Goal: Transaction & Acquisition: Subscribe to service/newsletter

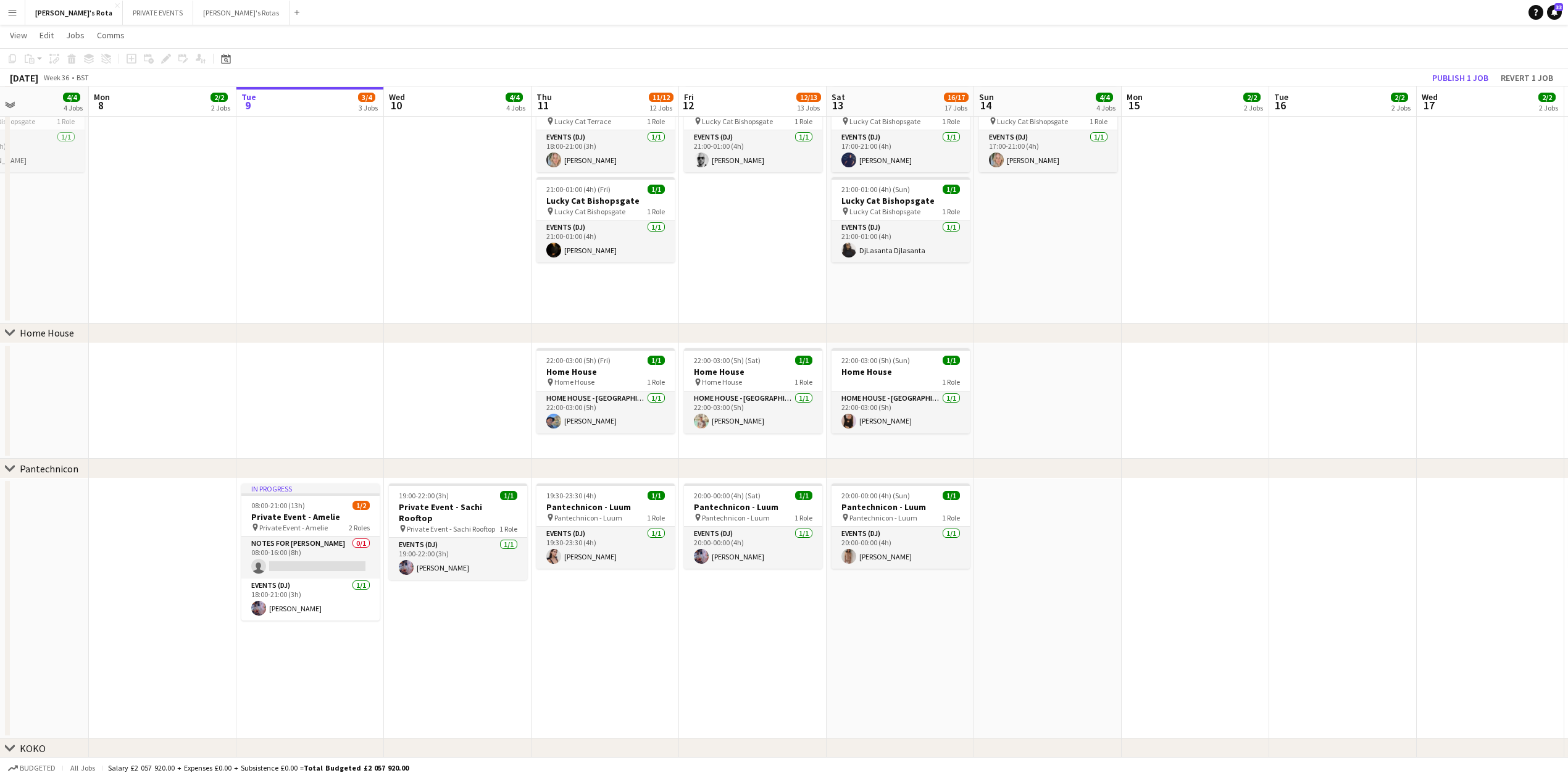
scroll to position [0, 334]
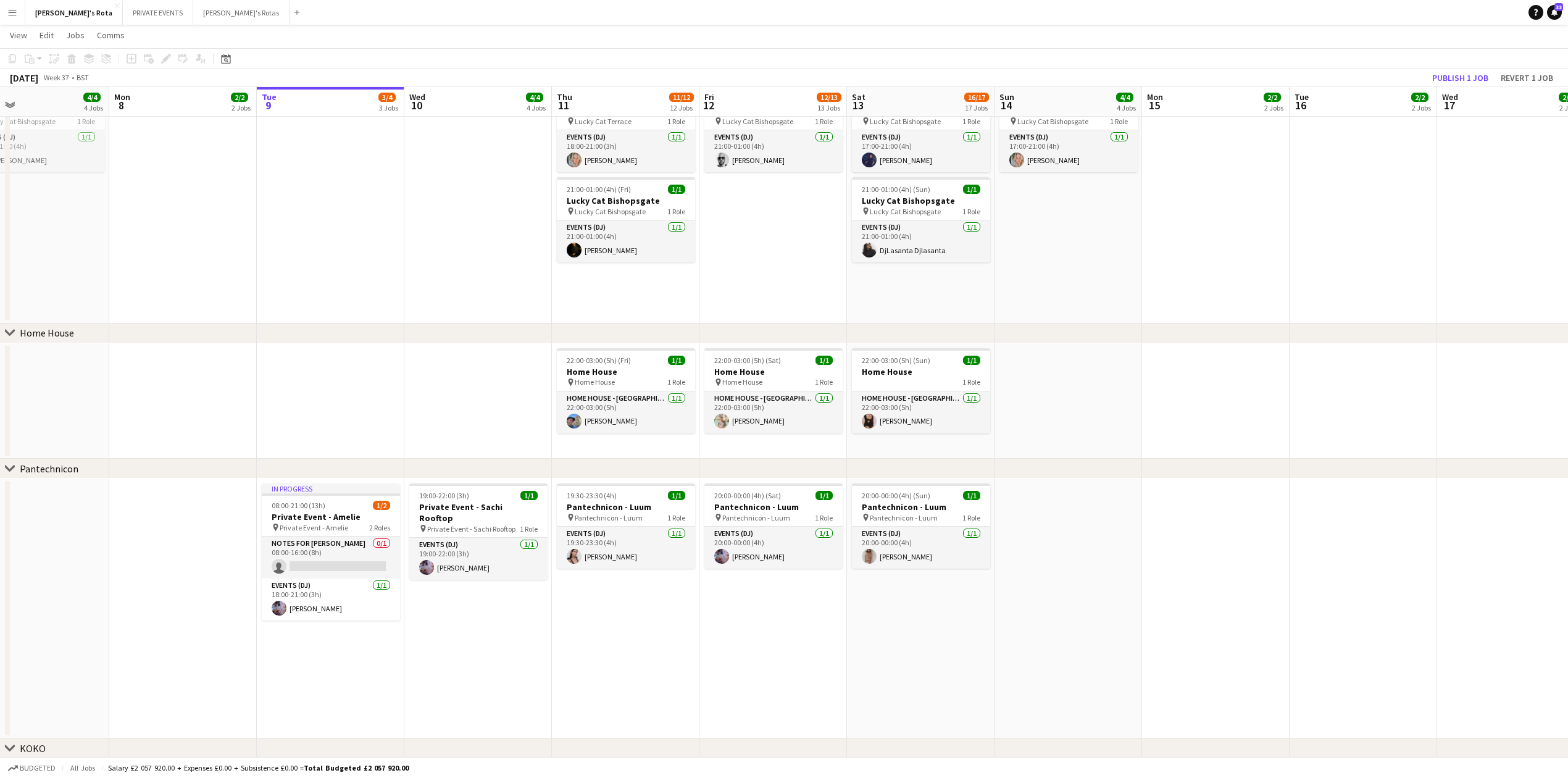
drag, startPoint x: 171, startPoint y: 351, endPoint x: 280, endPoint y: 354, distance: 109.0
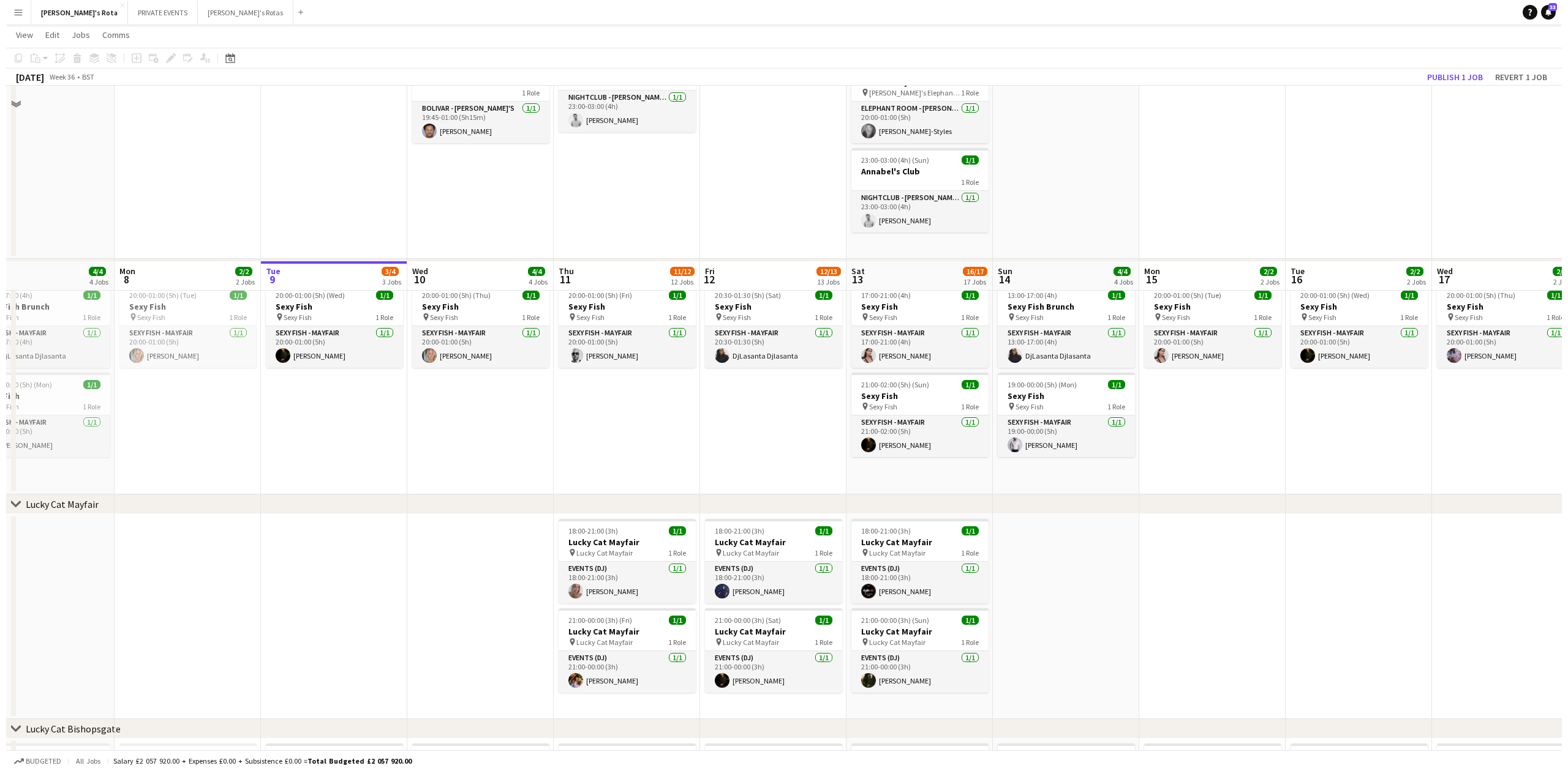
scroll to position [0, 0]
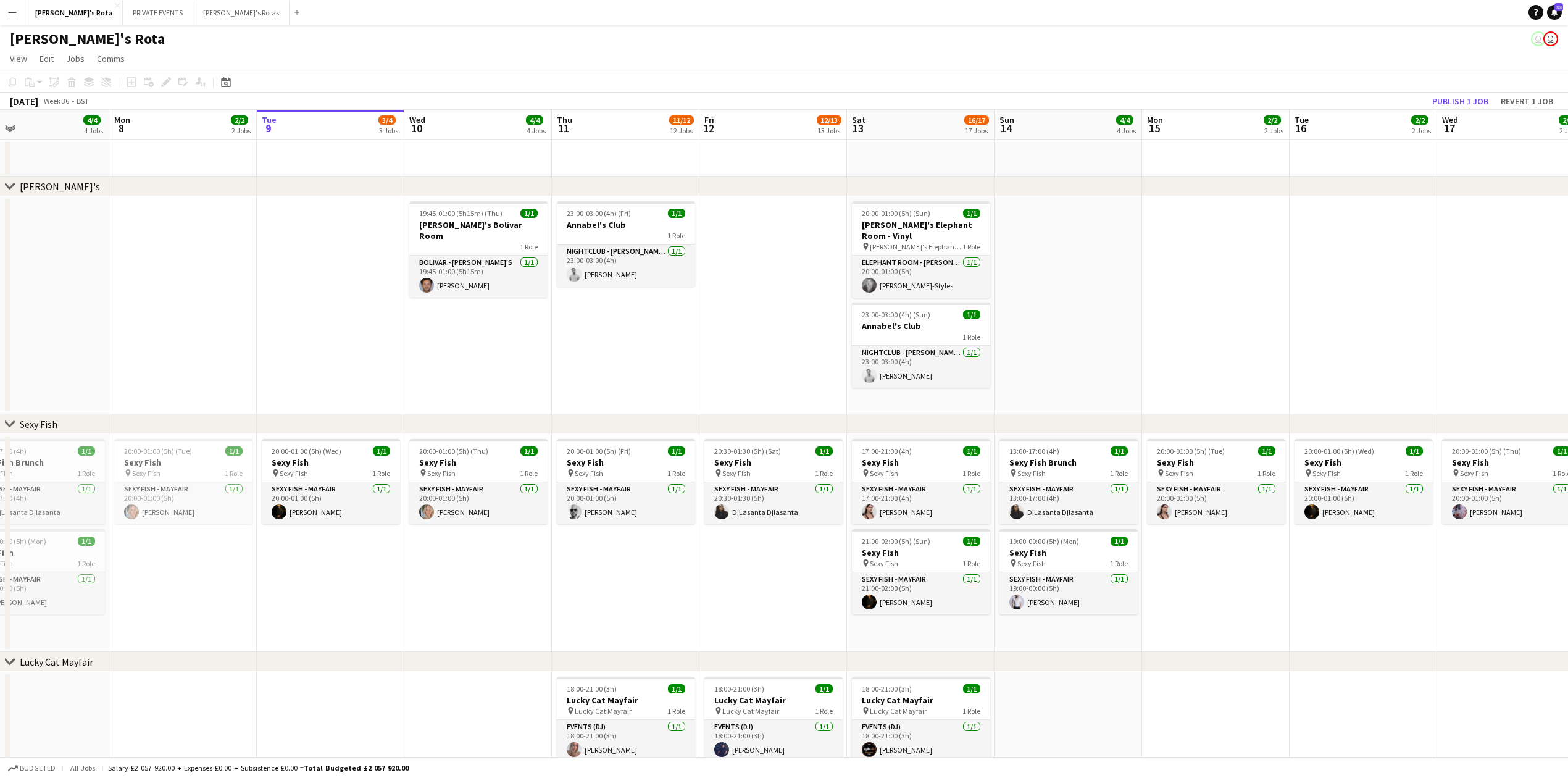
click at [457, 339] on app-date-cell "19:45-01:00 (5h15m) (Thu) 1/1 [PERSON_NAME]'s Bolivar Room 1 Role BOLIVAR - [PE…" at bounding box center [478, 305] width 147 height 218
click at [272, 344] on app-date-cell at bounding box center [331, 305] width 147 height 218
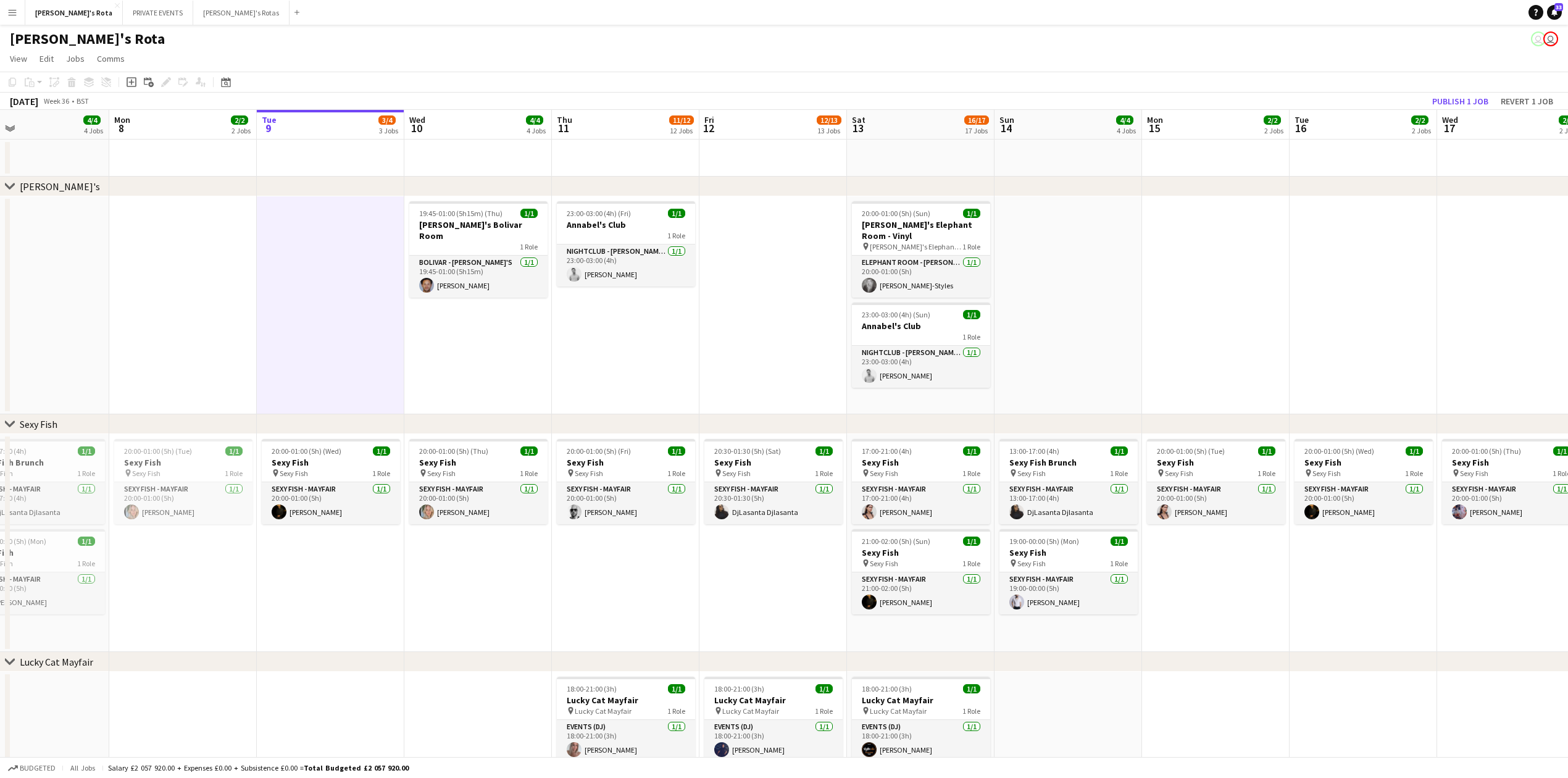
click at [8, 16] on app-icon "Menu" at bounding box center [13, 13] width 10 height 10
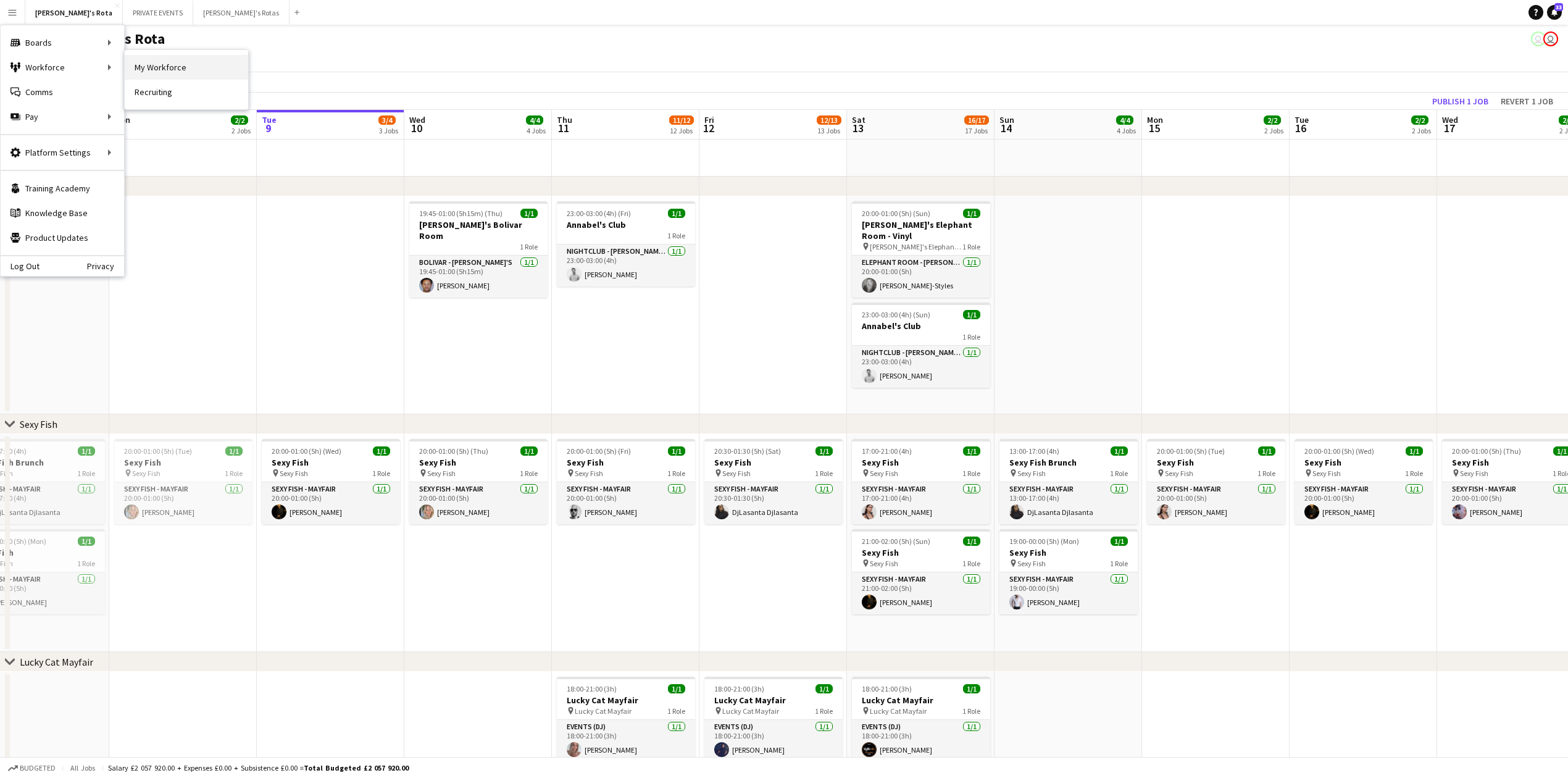
click at [151, 63] on link "My Workforce" at bounding box center [186, 67] width 123 height 24
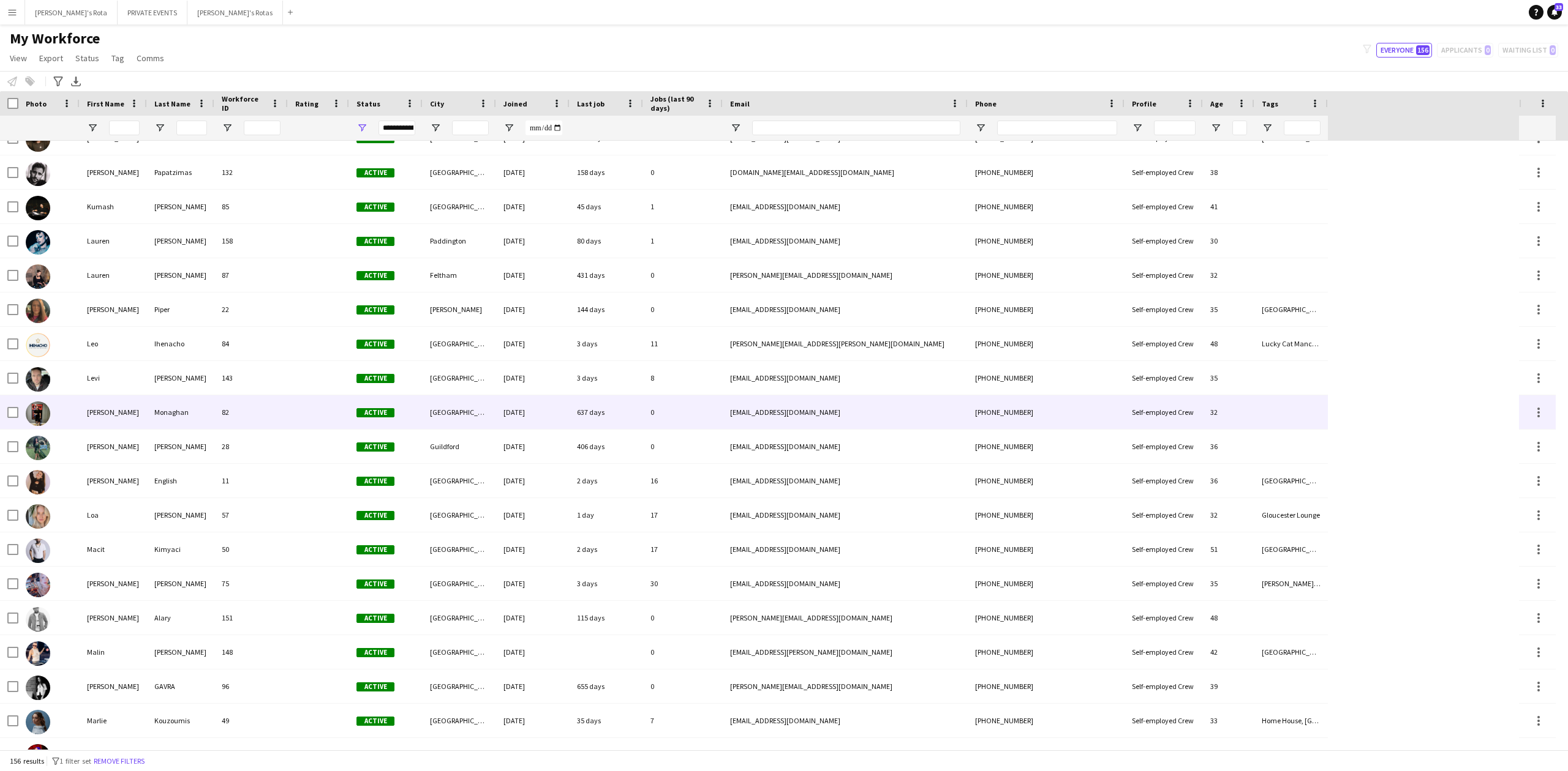
scroll to position [2848, 0]
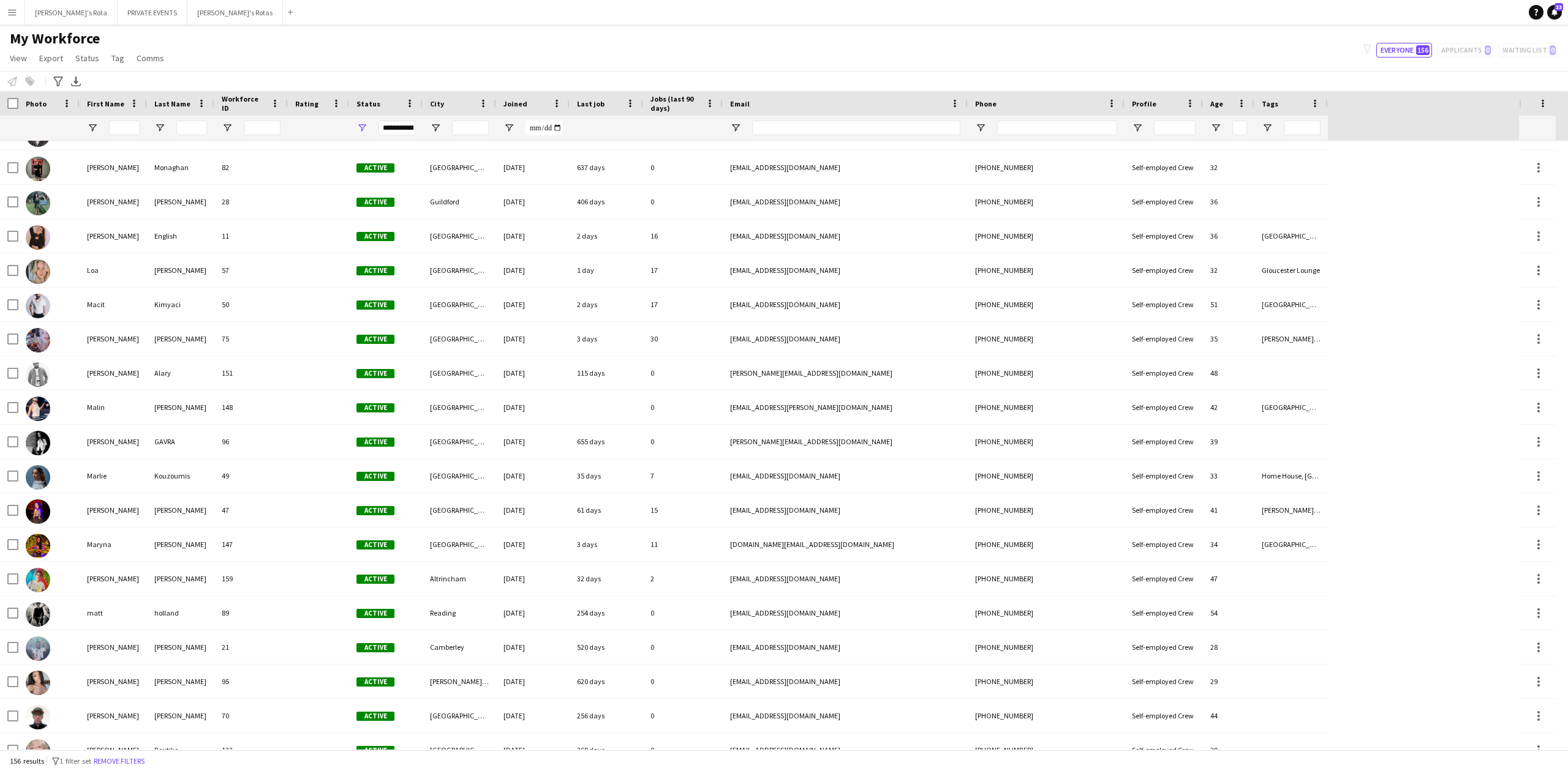
click at [11, 11] on app-icon "Menu" at bounding box center [13, 12] width 10 height 10
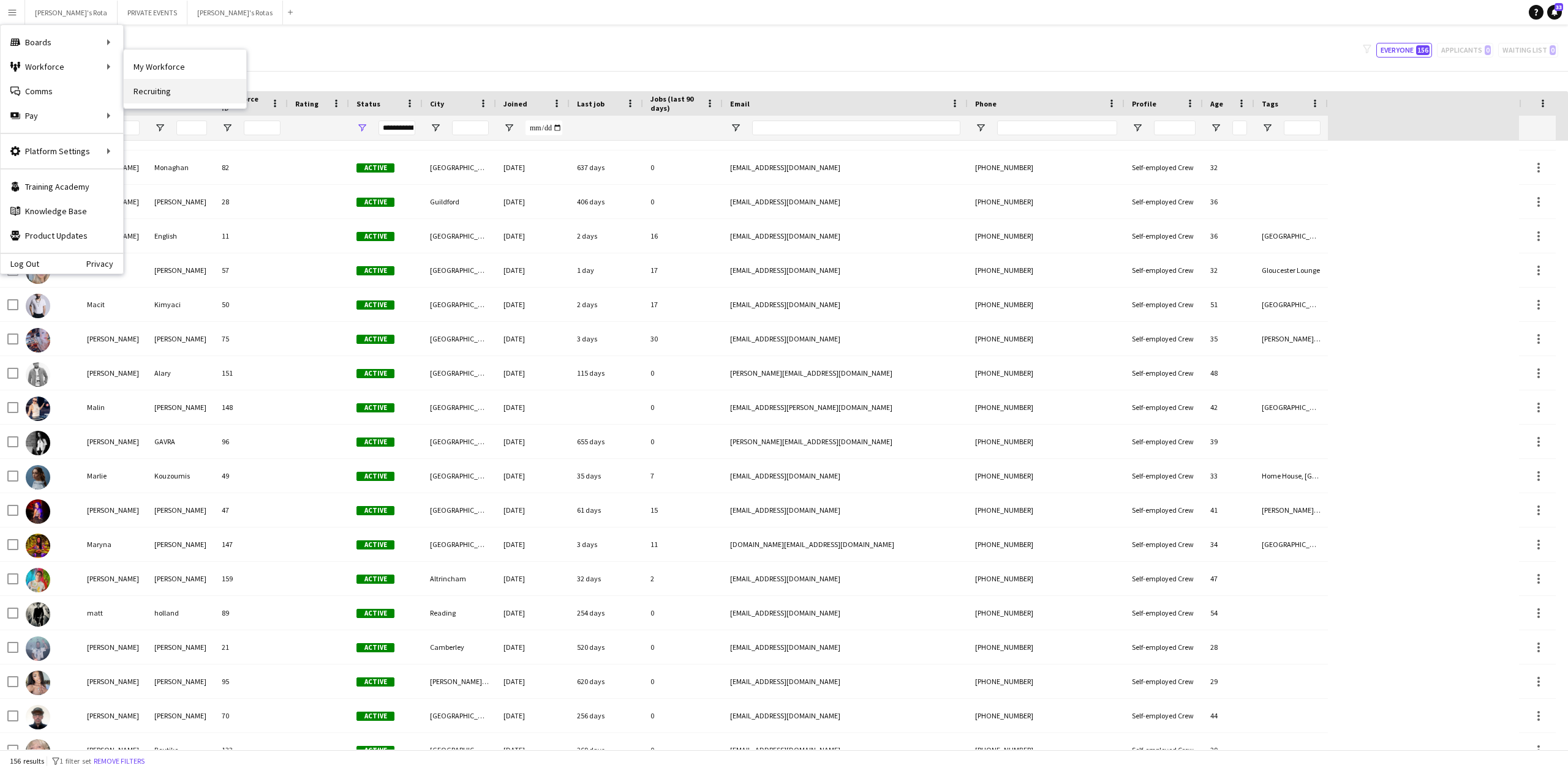
click at [169, 91] on link "Recruiting" at bounding box center [185, 90] width 122 height 24
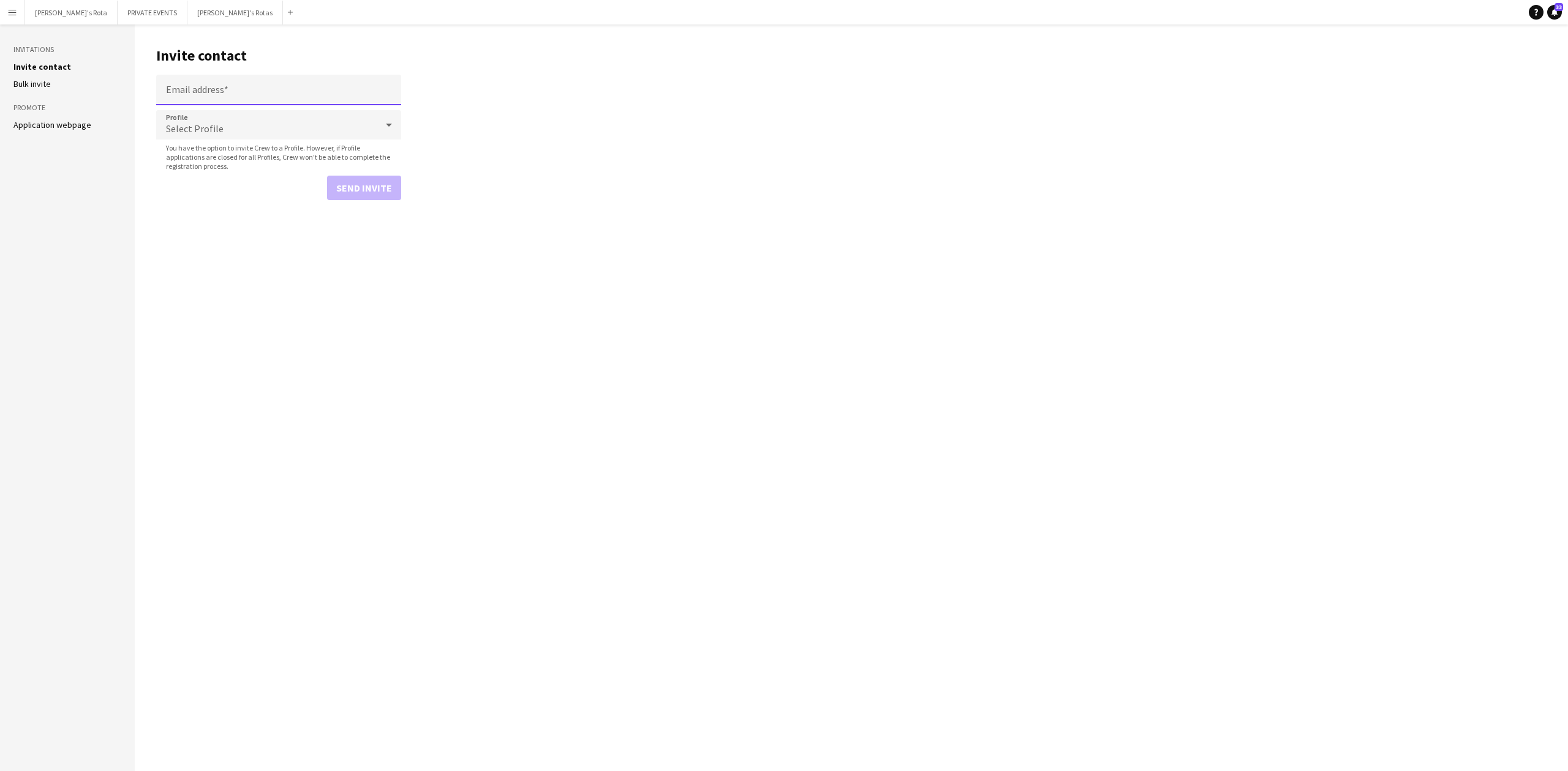
click at [245, 93] on input "Email address" at bounding box center [278, 90] width 245 height 31
type input "**********"
click at [246, 143] on span "You have the option to invite Crew to a Profile. However, if Profile applicatio…" at bounding box center [278, 157] width 245 height 28
click at [228, 128] on div "Select Profile" at bounding box center [266, 125] width 220 height 30
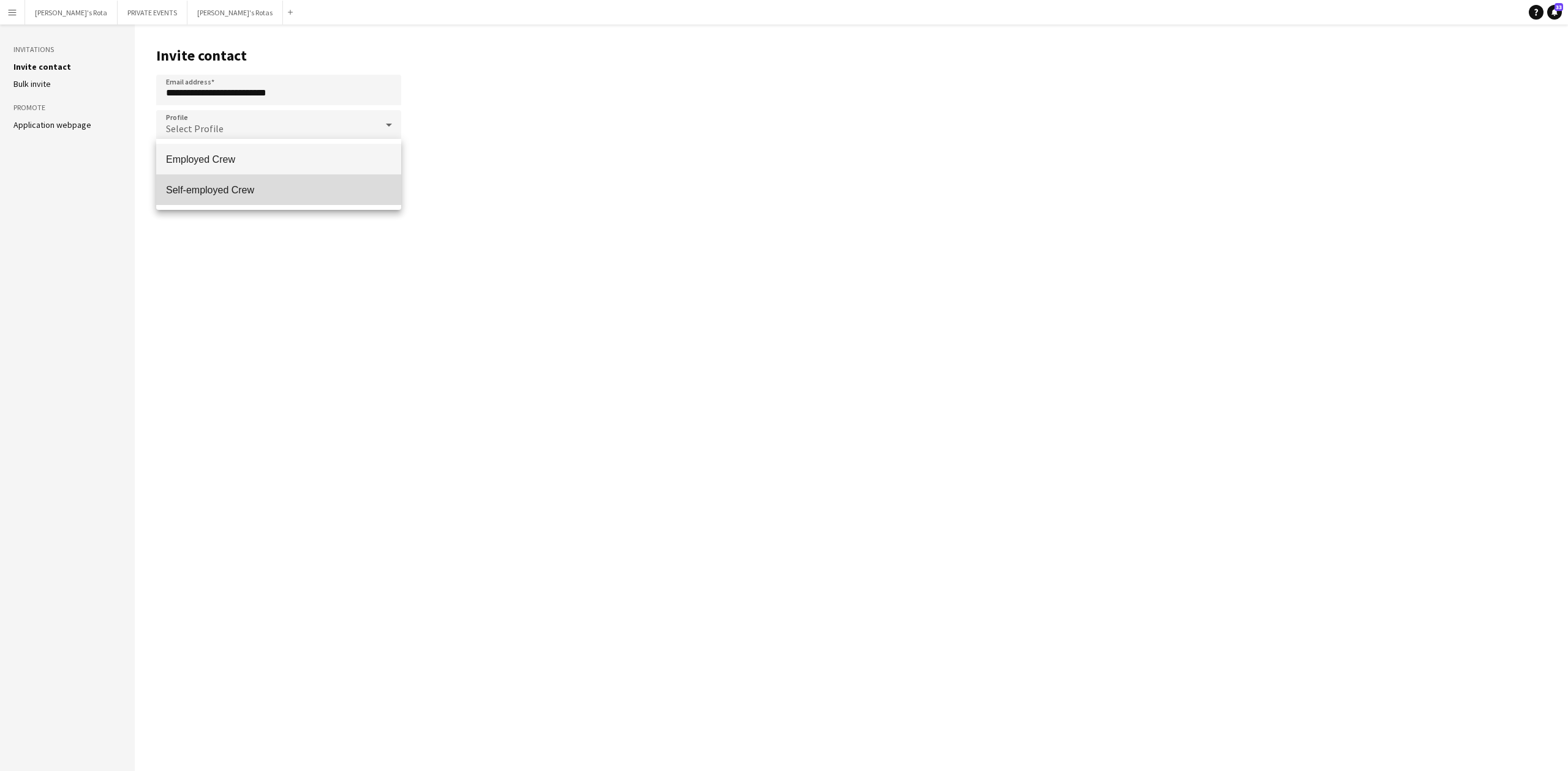
click at [239, 198] on mat-option "Self-employed Crew" at bounding box center [278, 189] width 245 height 31
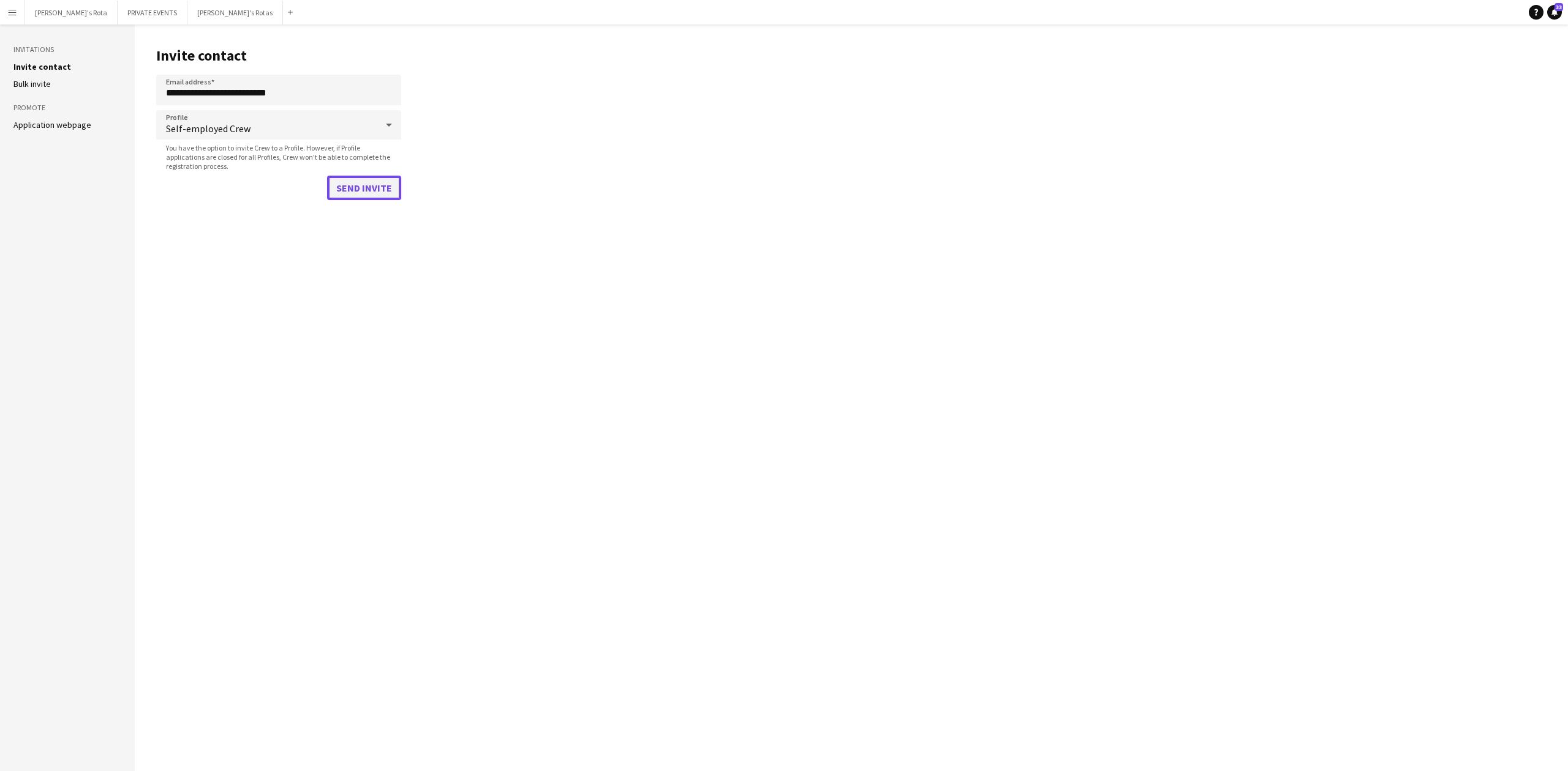
click at [372, 191] on button "Send invite" at bounding box center [364, 187] width 74 height 24
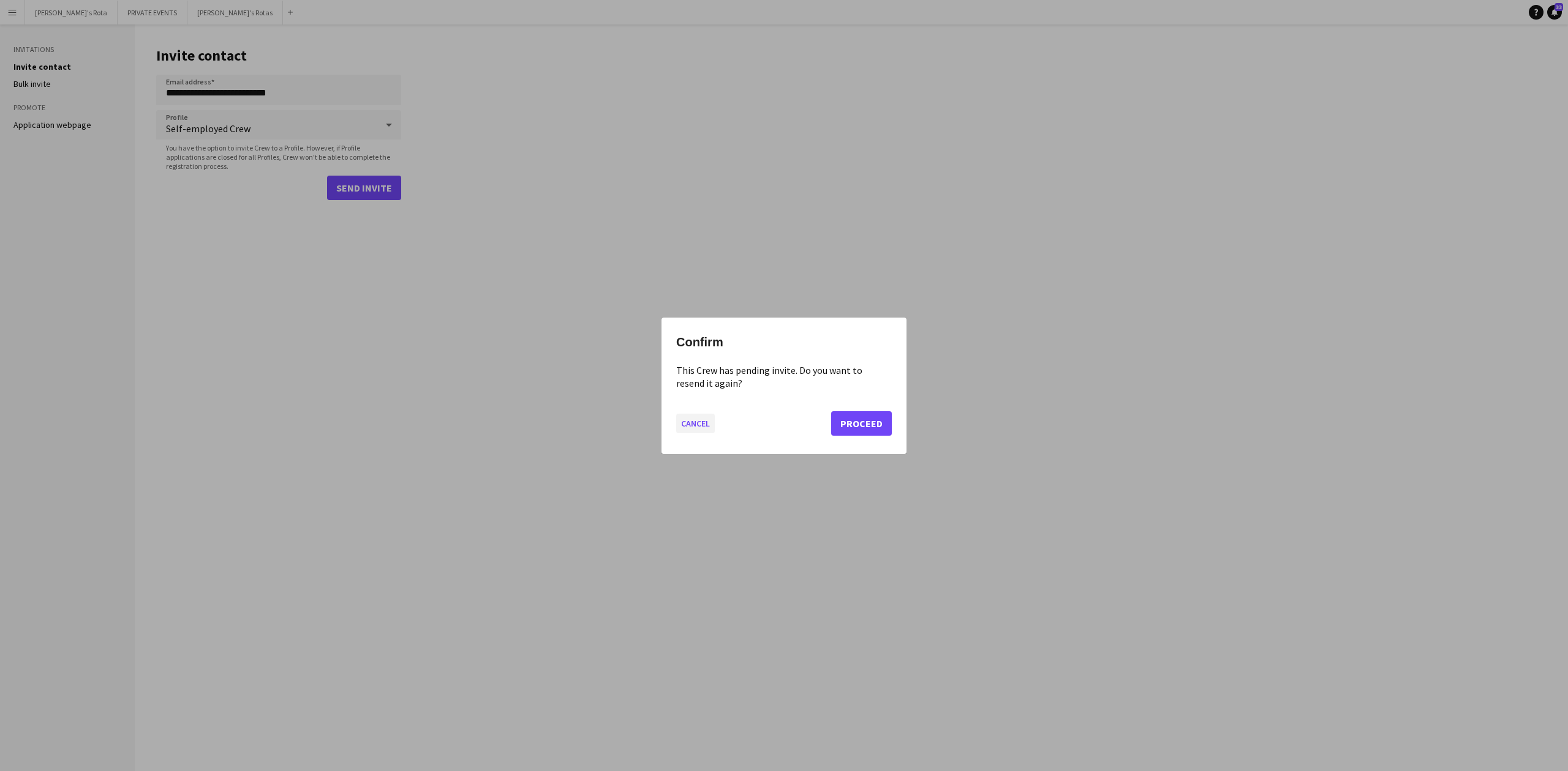
click at [698, 429] on button "Cancel" at bounding box center [695, 423] width 38 height 19
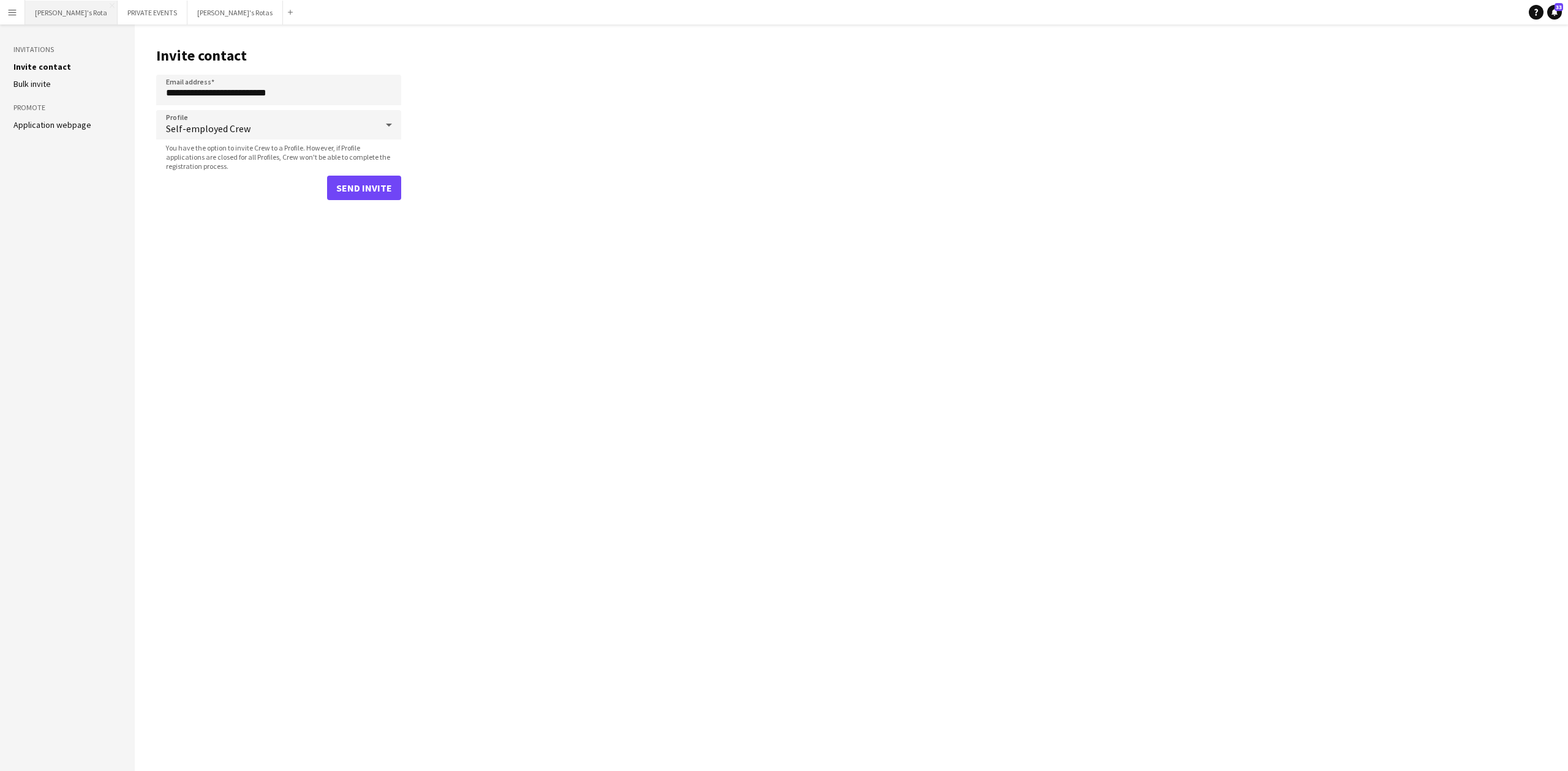
drag, startPoint x: 42, startPoint y: 16, endPoint x: 54, endPoint y: 15, distance: 12.0
click at [50, 15] on button "[PERSON_NAME]'s Rota Close" at bounding box center [71, 12] width 92 height 24
